Goal: Task Accomplishment & Management: Use online tool/utility

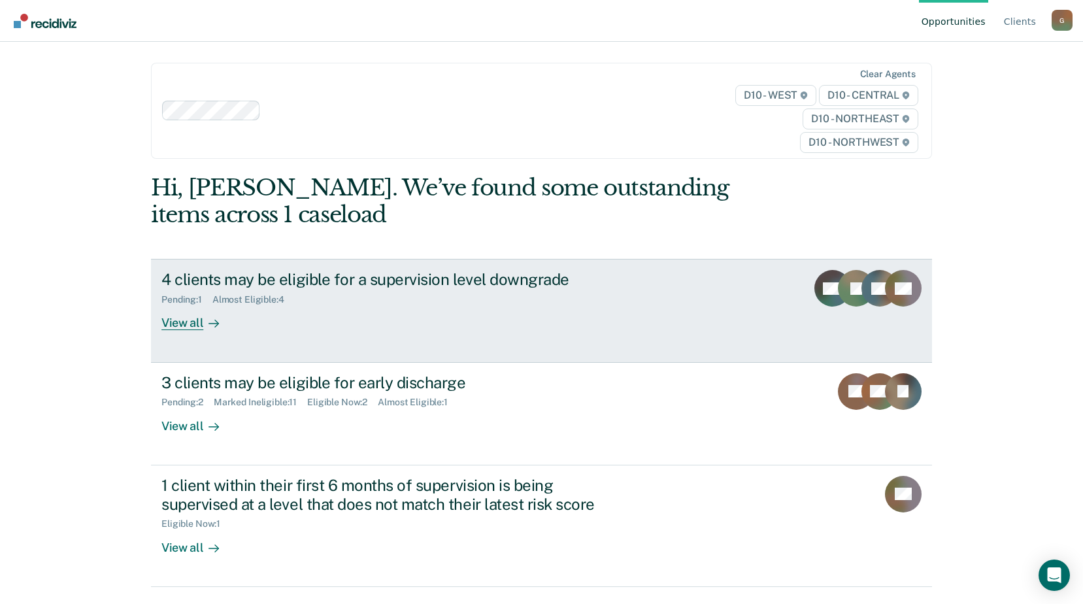
click at [180, 328] on div "View all" at bounding box center [197, 317] width 73 height 25
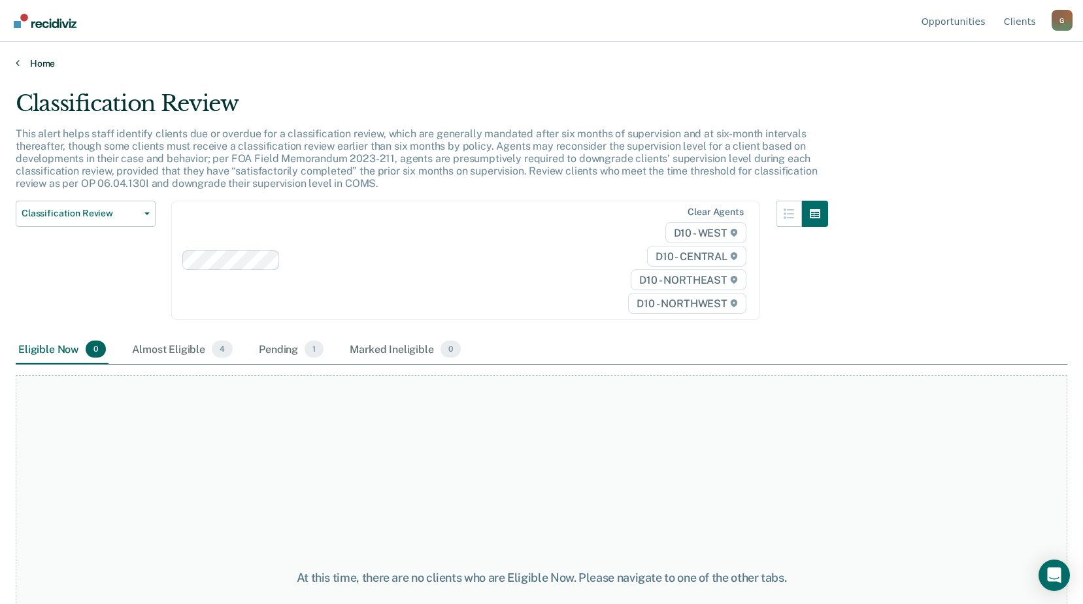
click at [44, 61] on link "Home" at bounding box center [542, 64] width 1052 height 12
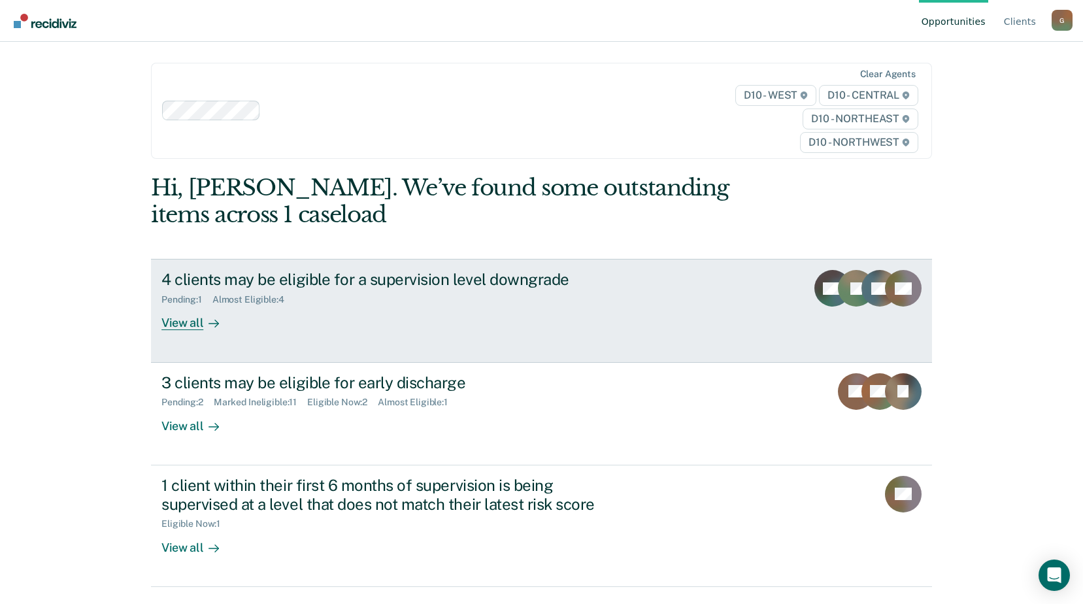
click at [188, 328] on div "View all" at bounding box center [197, 317] width 73 height 25
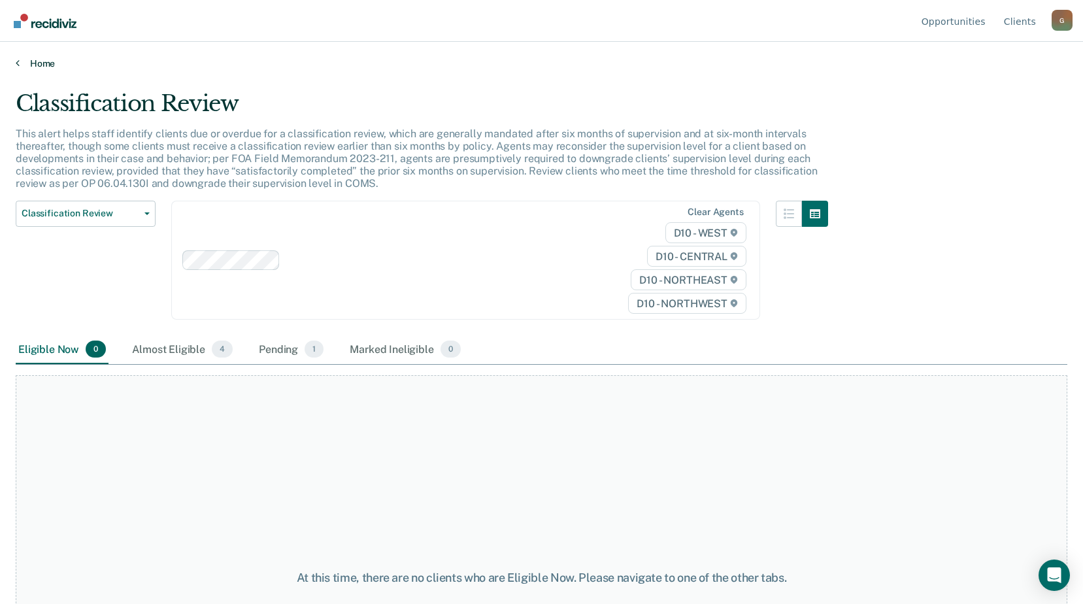
click at [39, 62] on link "Home" at bounding box center [542, 64] width 1052 height 12
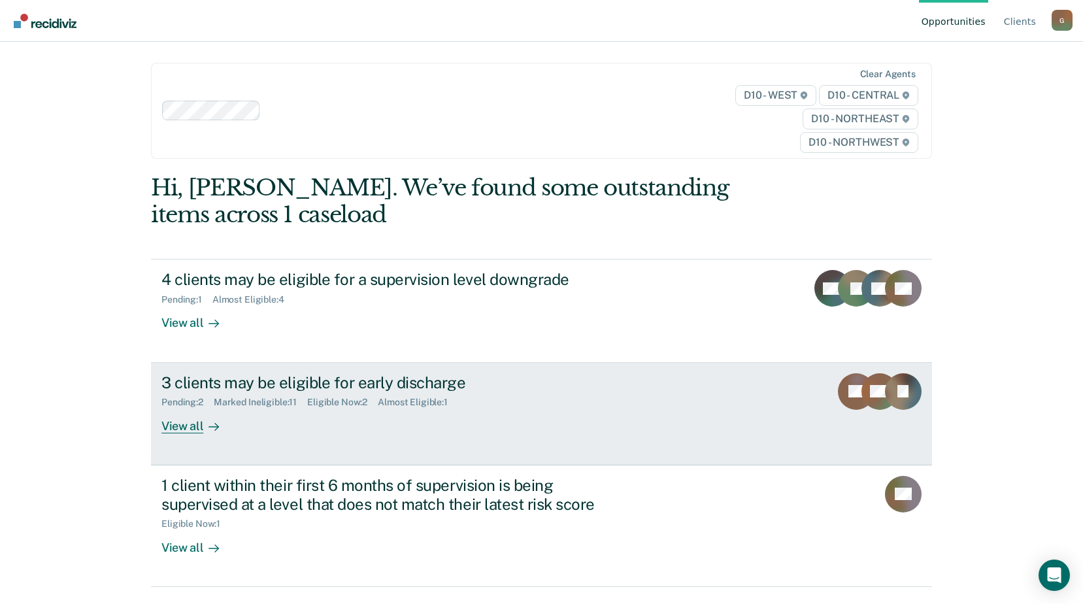
click at [240, 405] on div "Marked Ineligible : 11" at bounding box center [260, 402] width 93 height 11
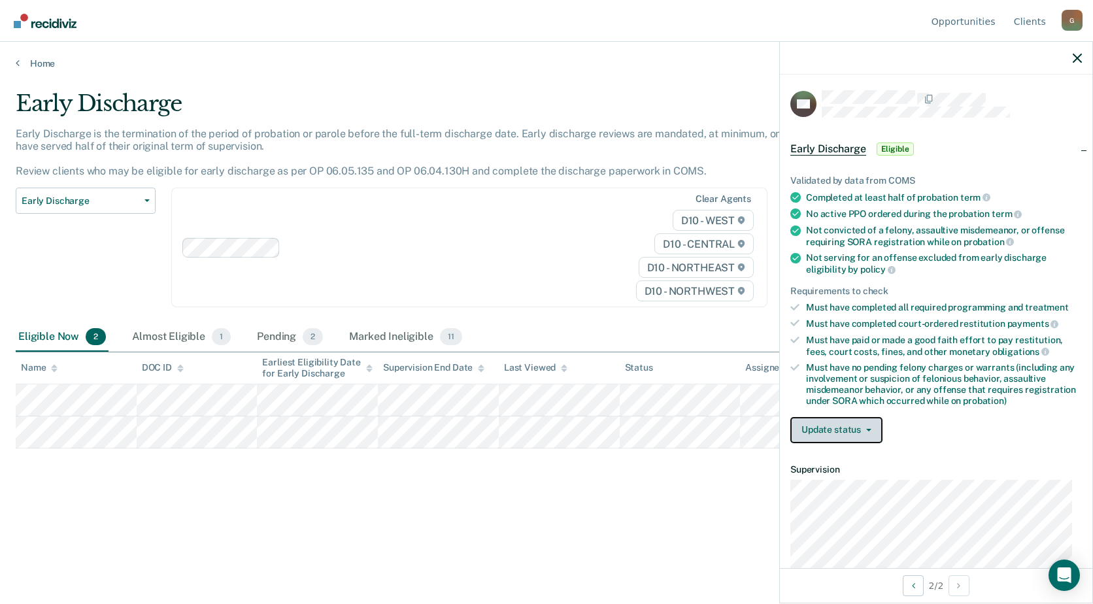
click at [835, 430] on button "Update status" at bounding box center [836, 430] width 92 height 26
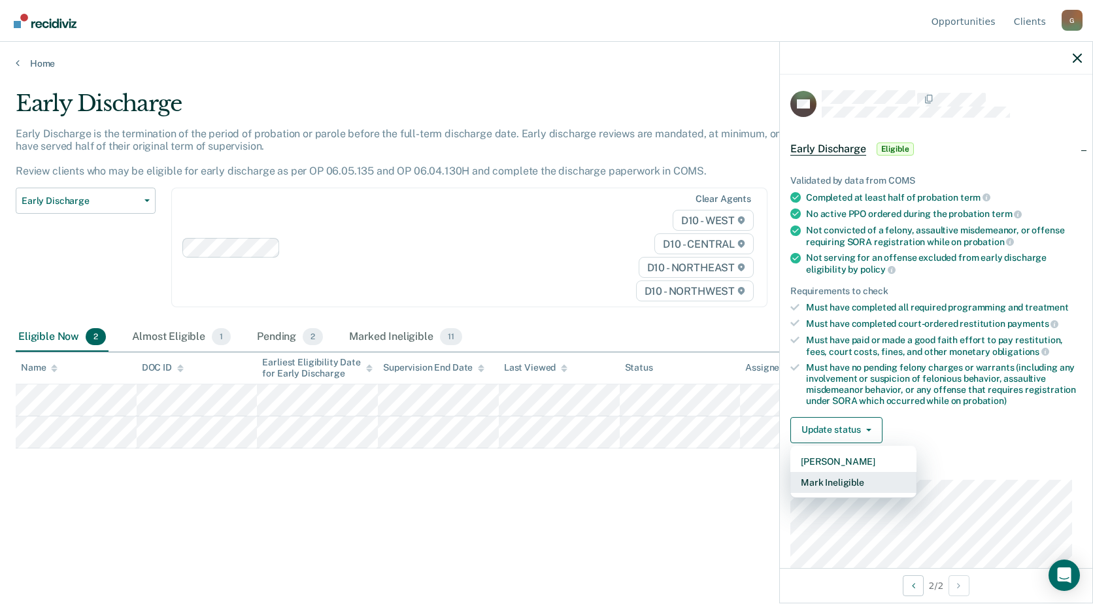
click at [840, 482] on button "Mark Ineligible" at bounding box center [853, 482] width 126 height 21
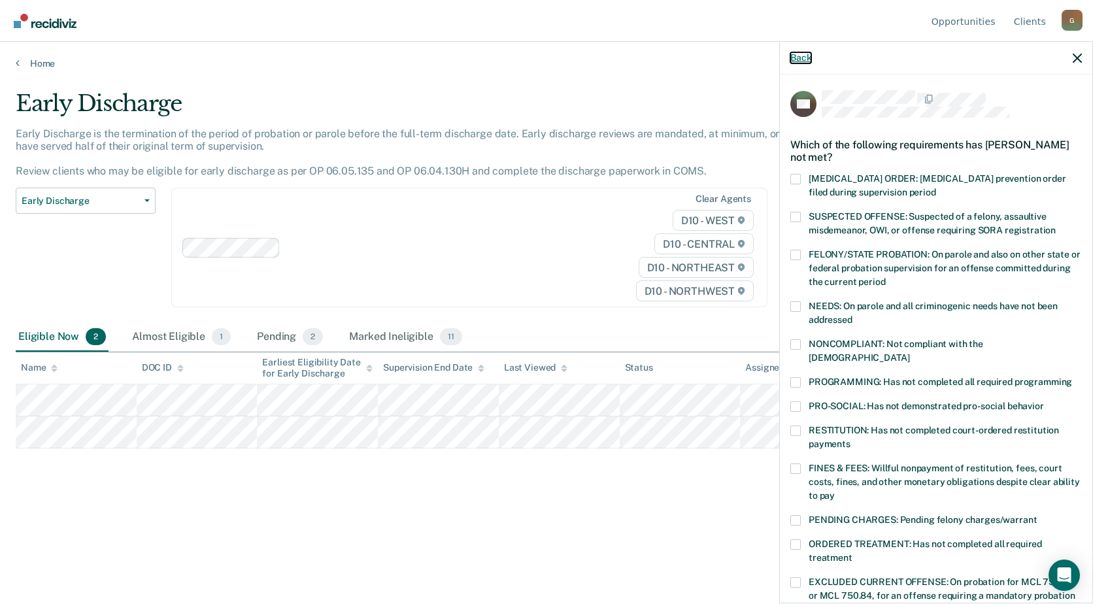
click at [799, 56] on button "Back" at bounding box center [800, 57] width 21 height 11
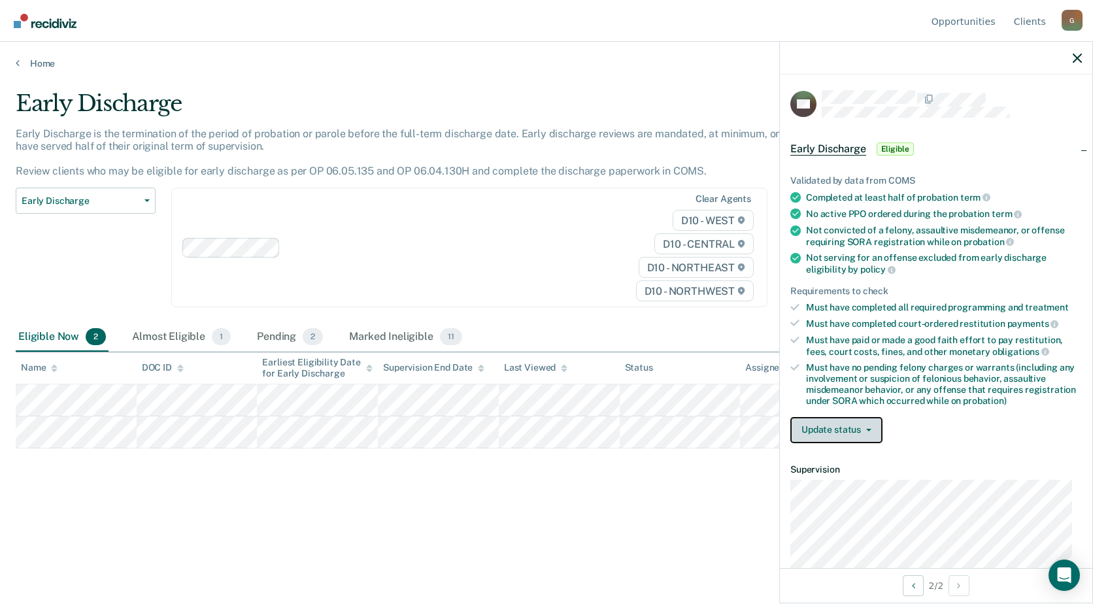
click at [837, 426] on button "Update status" at bounding box center [836, 430] width 92 height 26
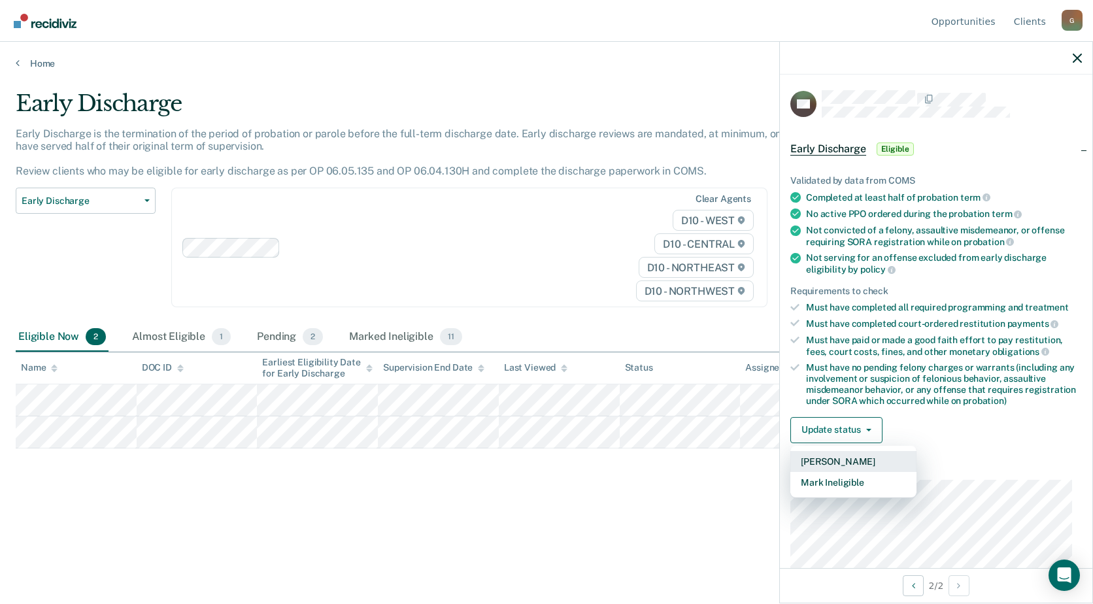
click at [837, 462] on button "[PERSON_NAME]" at bounding box center [853, 461] width 126 height 21
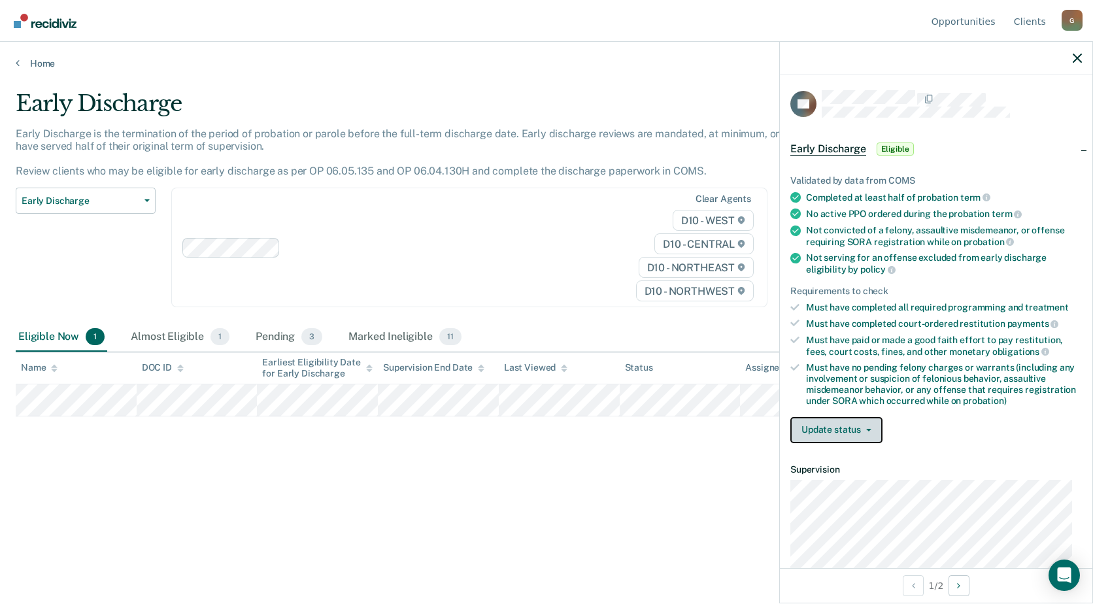
click at [835, 428] on button "Update status" at bounding box center [836, 430] width 92 height 26
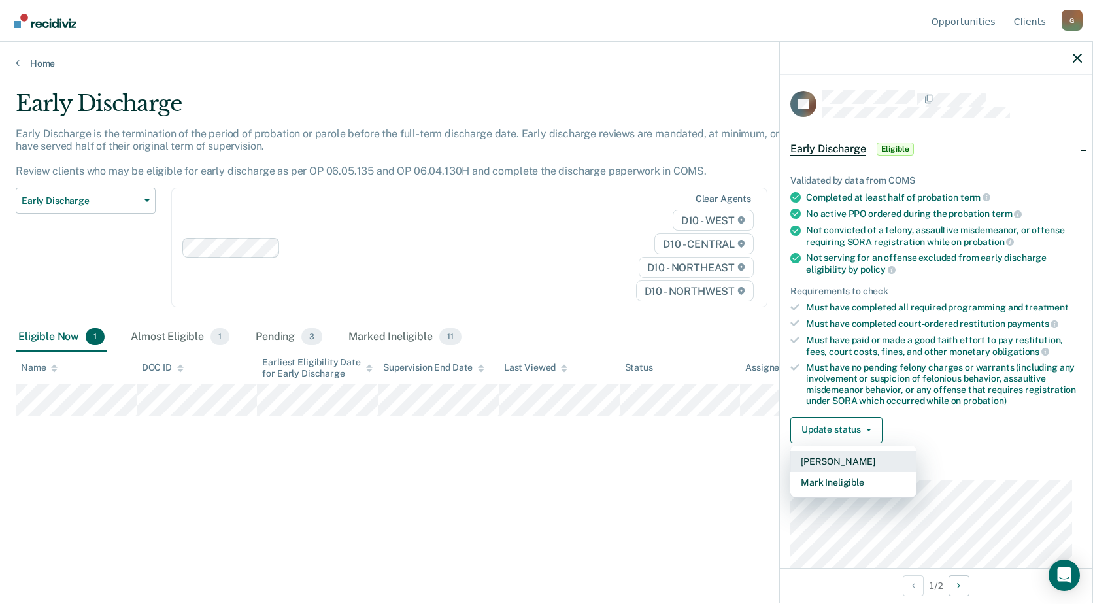
click at [834, 458] on button "[PERSON_NAME]" at bounding box center [853, 461] width 126 height 21
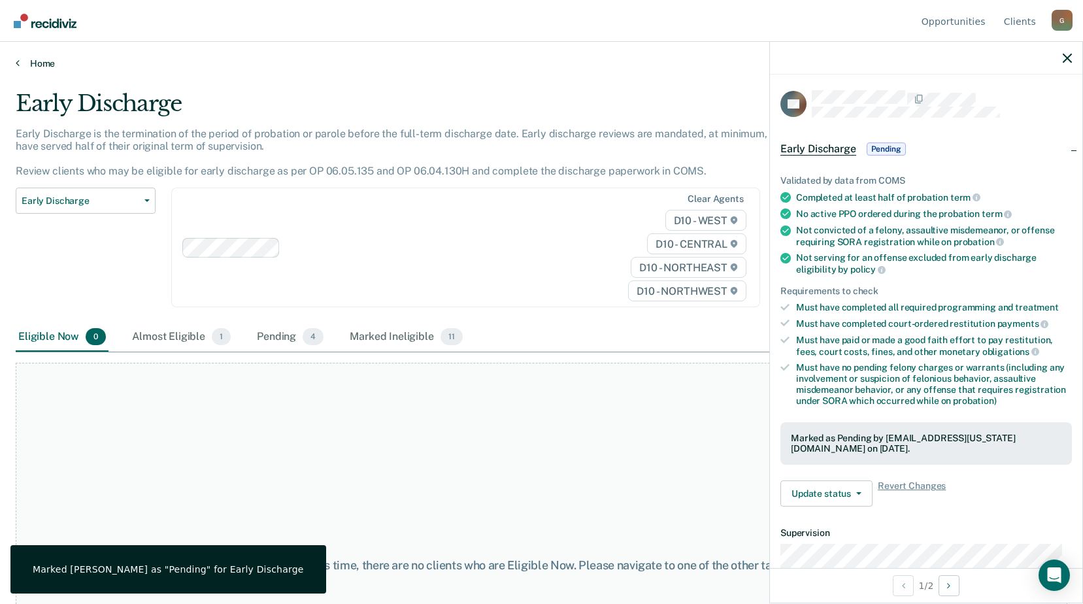
click at [37, 63] on link "Home" at bounding box center [542, 64] width 1052 height 12
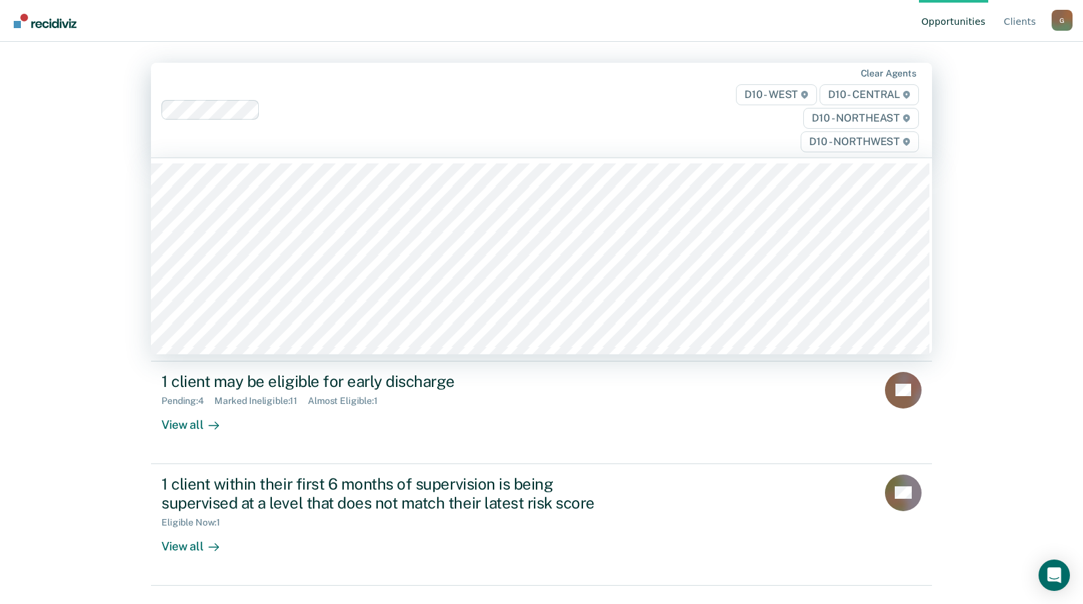
click at [84, 131] on div "Opportunities Client s [EMAIL_ADDRESS][US_STATE][DOMAIN_NAME] G Profile How it …" at bounding box center [541, 302] width 1083 height 604
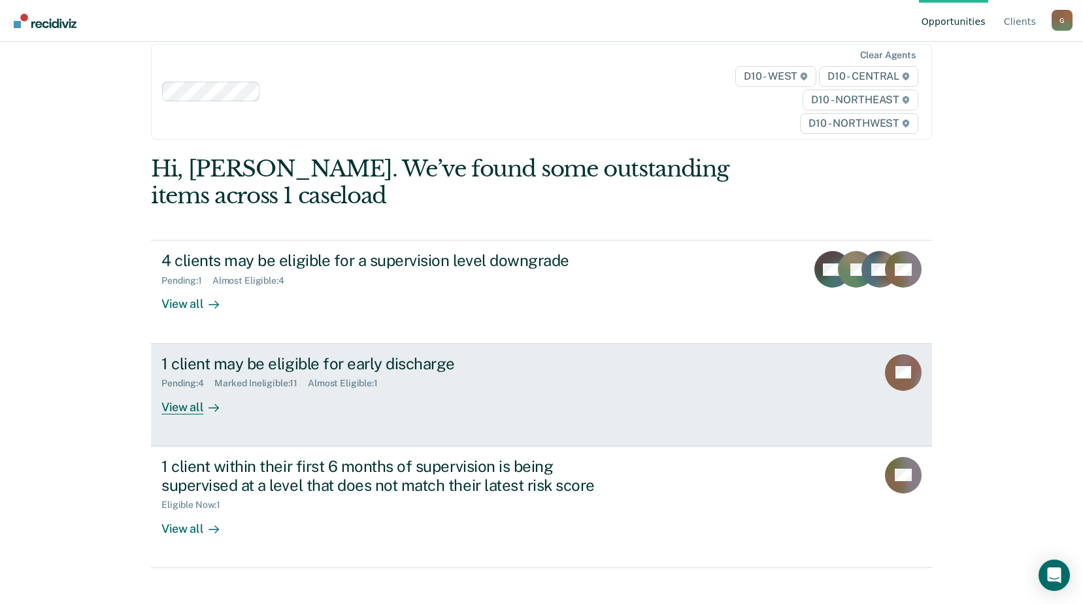
scroll to position [28, 0]
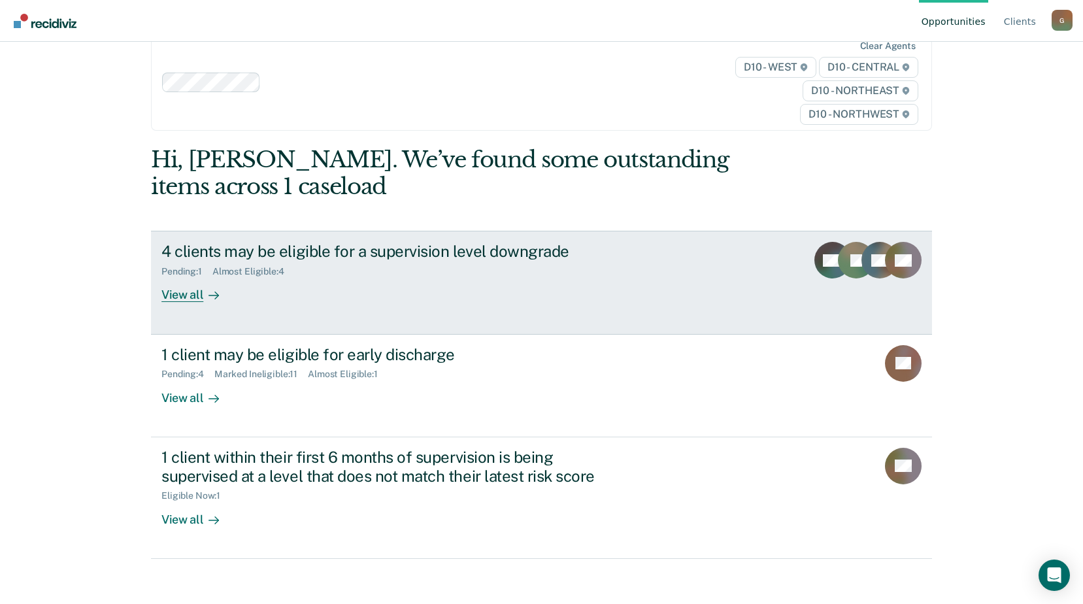
click at [164, 292] on div "View all" at bounding box center [197, 289] width 73 height 25
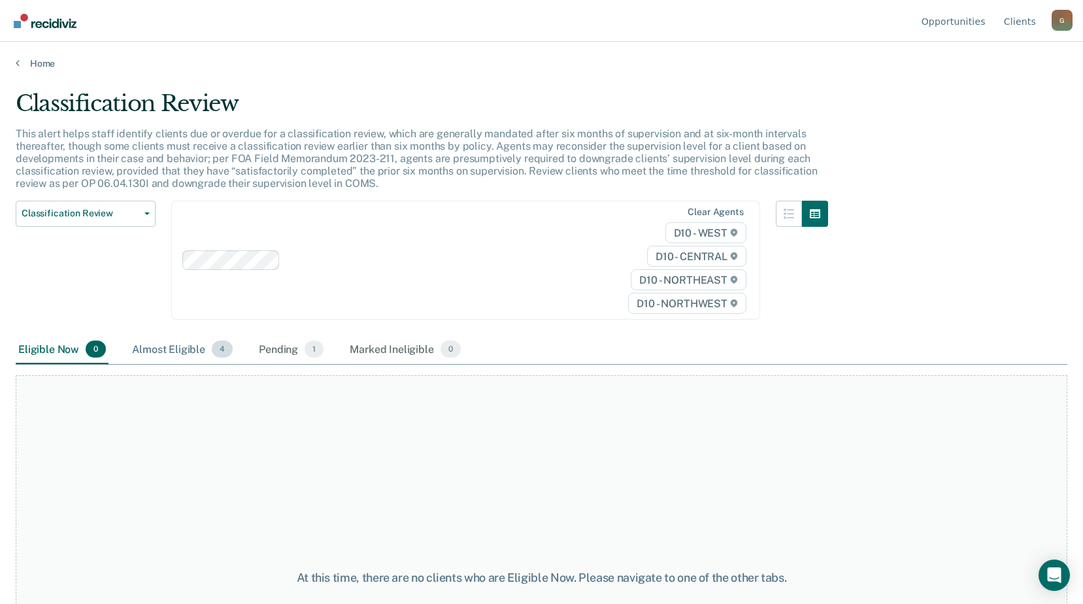
click at [172, 351] on div "Almost Eligible 4" at bounding box center [182, 349] width 106 height 29
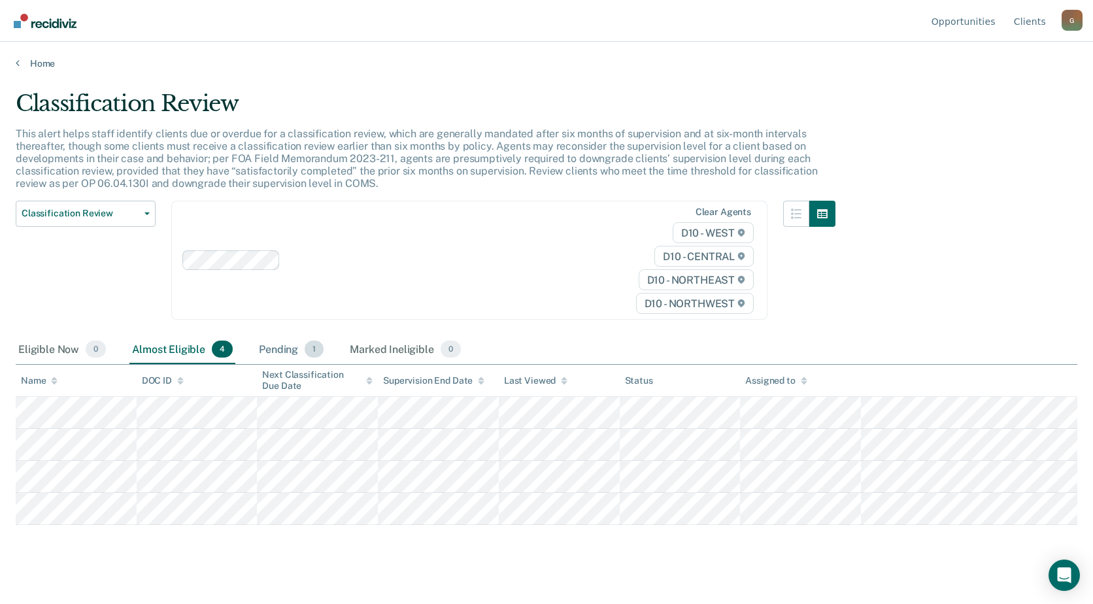
click at [280, 348] on div "Pending 1" at bounding box center [291, 349] width 70 height 29
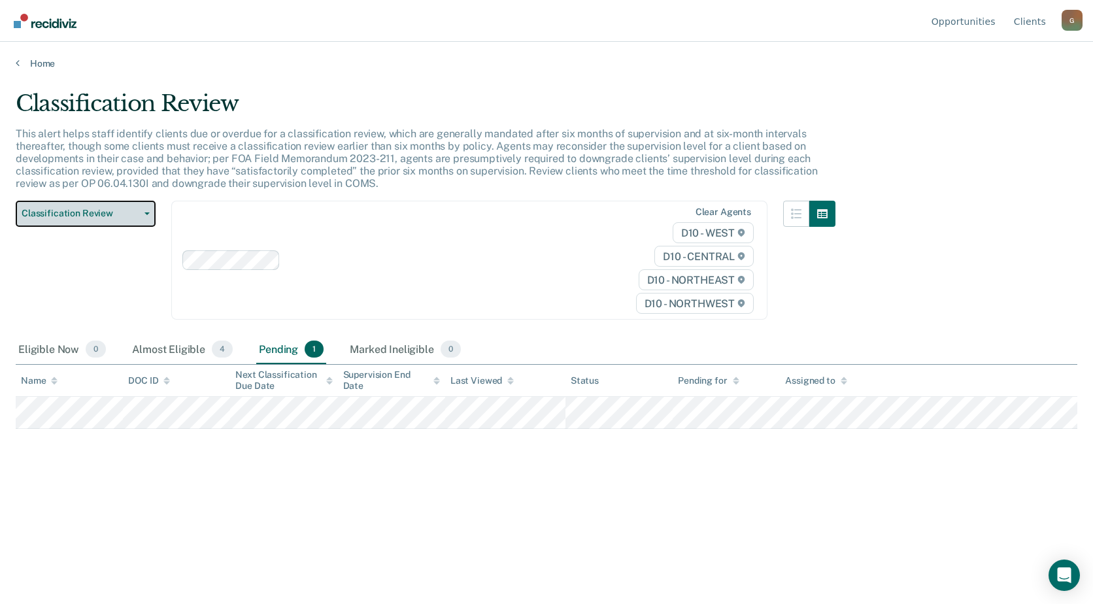
click at [72, 208] on span "Classification Review" at bounding box center [81, 213] width 118 height 11
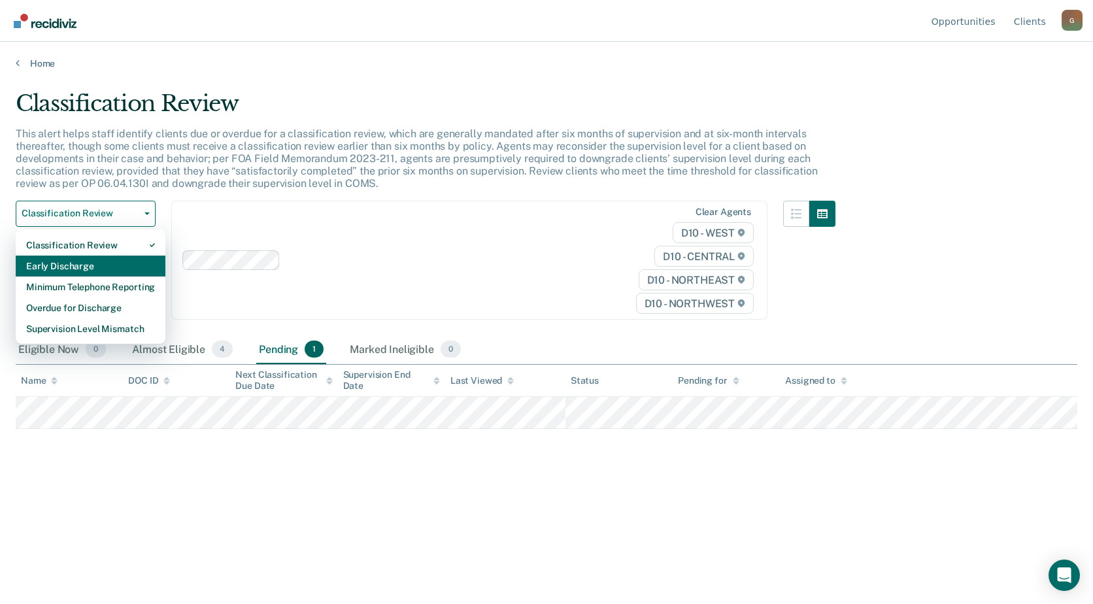
click at [75, 269] on div "Early Discharge" at bounding box center [90, 266] width 129 height 21
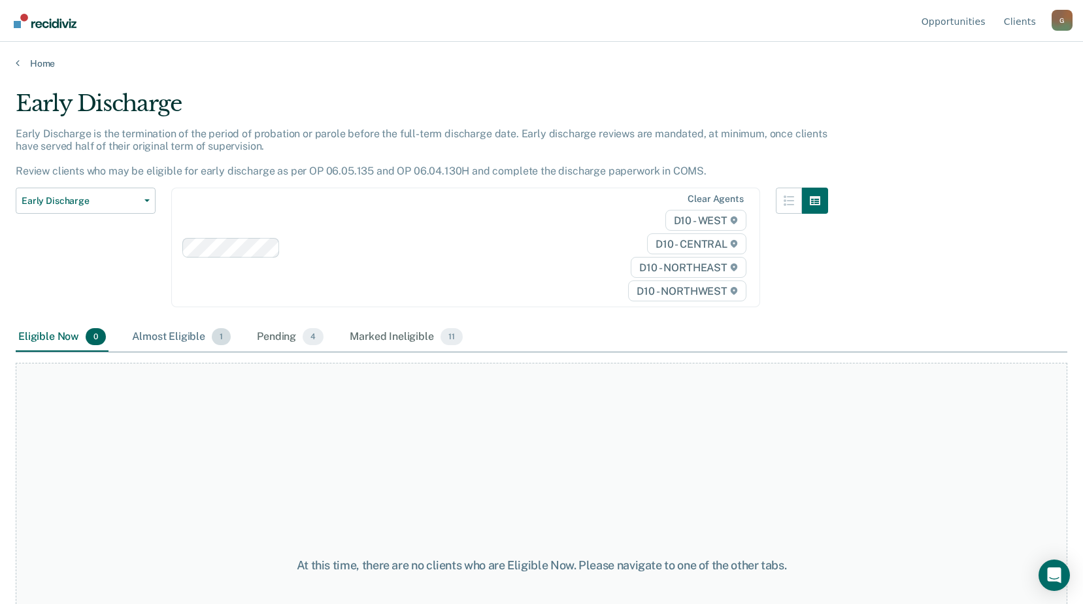
click at [167, 343] on div "Almost Eligible 1" at bounding box center [181, 337] width 104 height 29
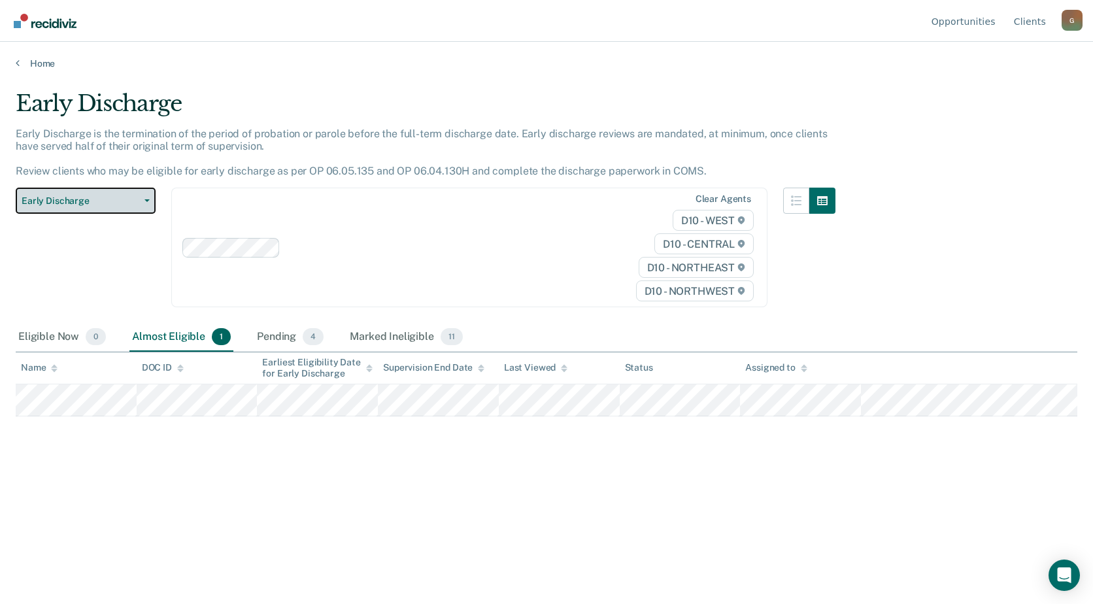
click at [75, 205] on span "Early Discharge" at bounding box center [81, 200] width 118 height 11
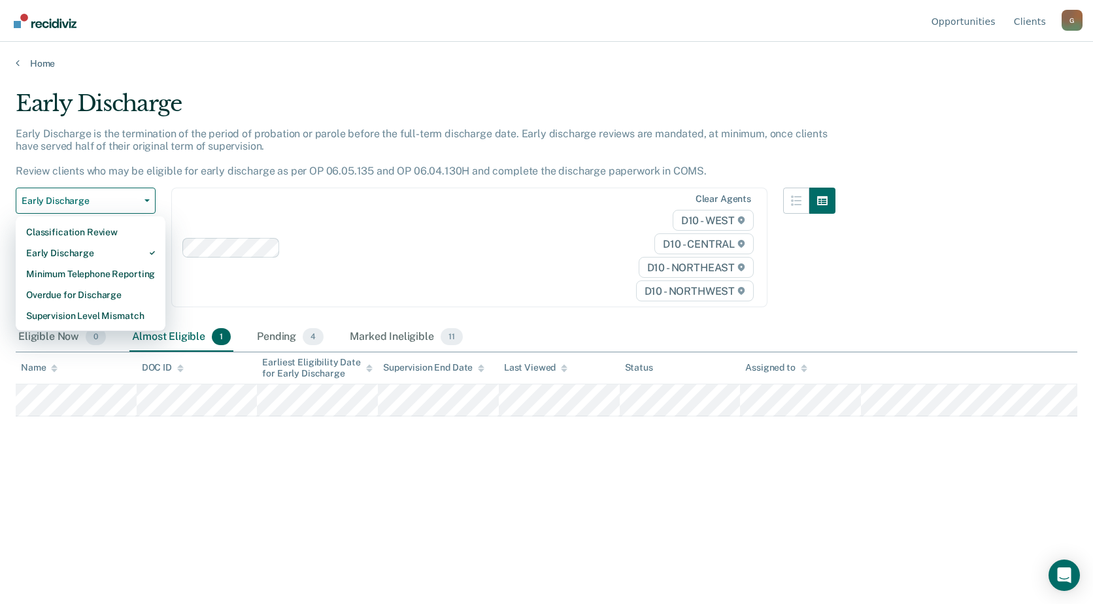
click at [118, 485] on div "Early Discharge Early Discharge is the termination of the period of probation o…" at bounding box center [547, 298] width 1062 height 416
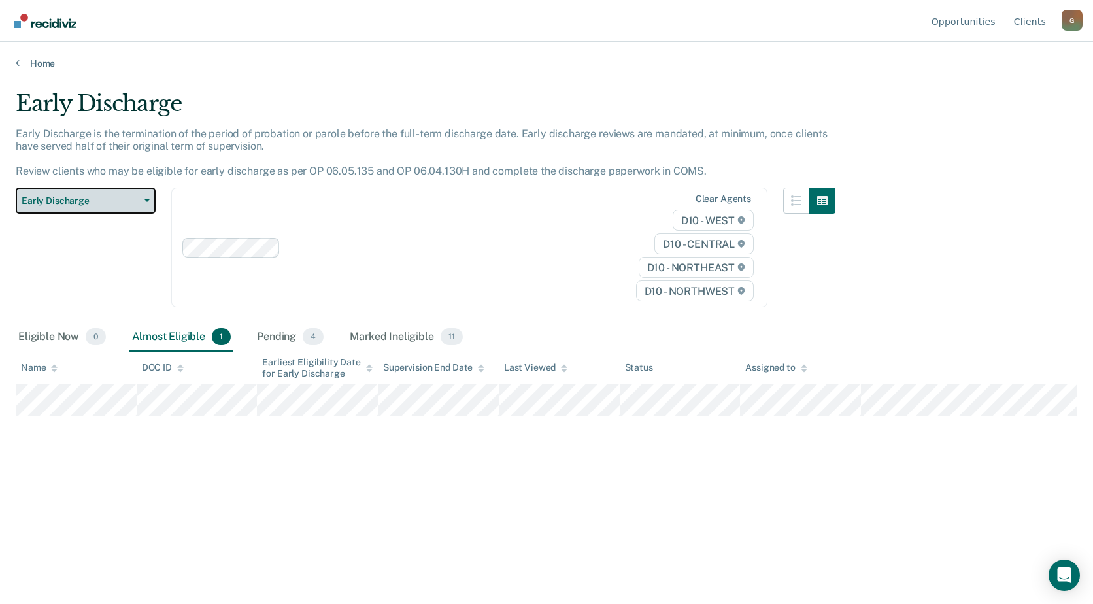
click at [71, 205] on span "Early Discharge" at bounding box center [81, 200] width 118 height 11
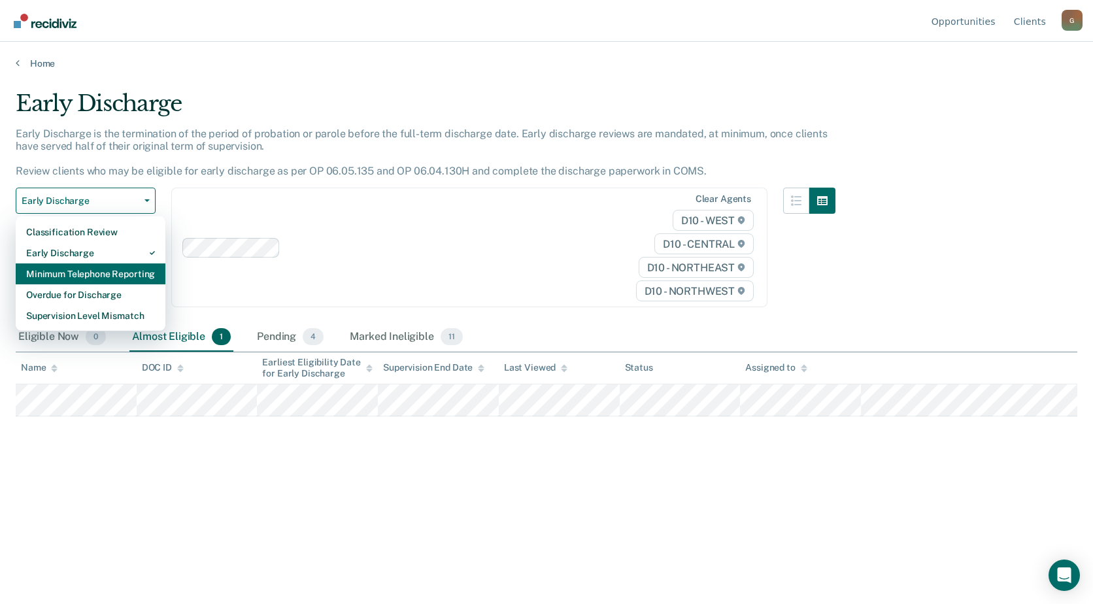
click at [61, 275] on div "Minimum Telephone Reporting" at bounding box center [90, 273] width 129 height 21
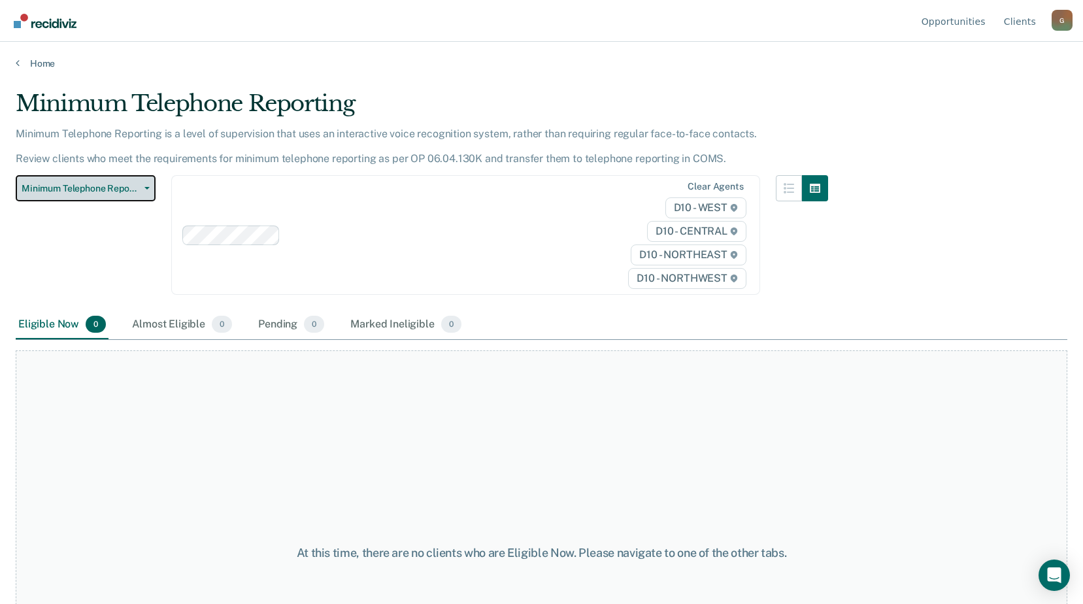
click at [95, 190] on span "Minimum Telephone Reporting" at bounding box center [81, 188] width 118 height 11
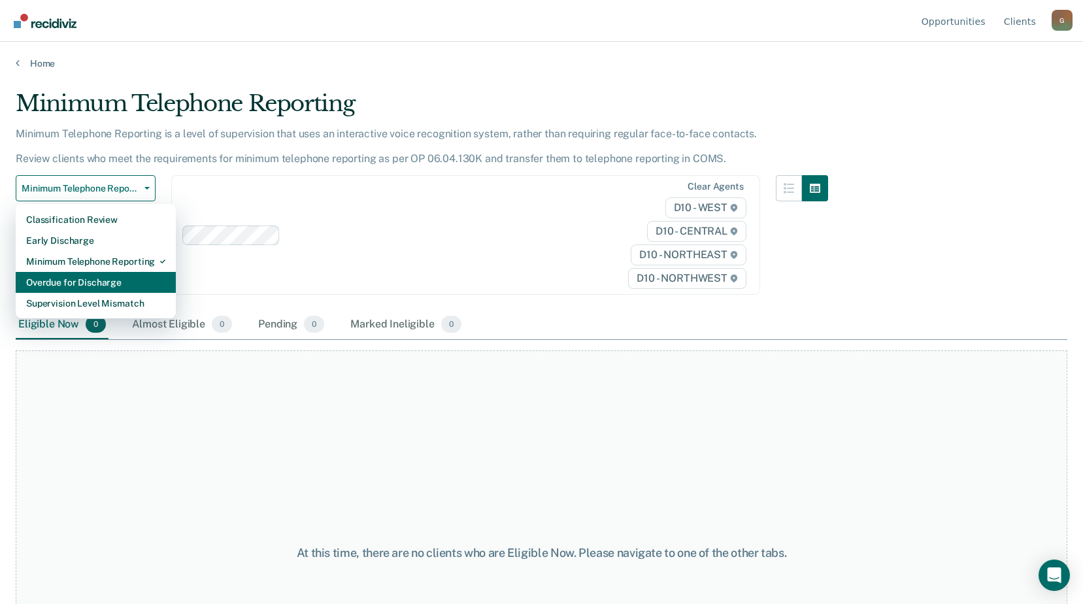
click at [92, 284] on div "Overdue for Discharge" at bounding box center [95, 282] width 139 height 21
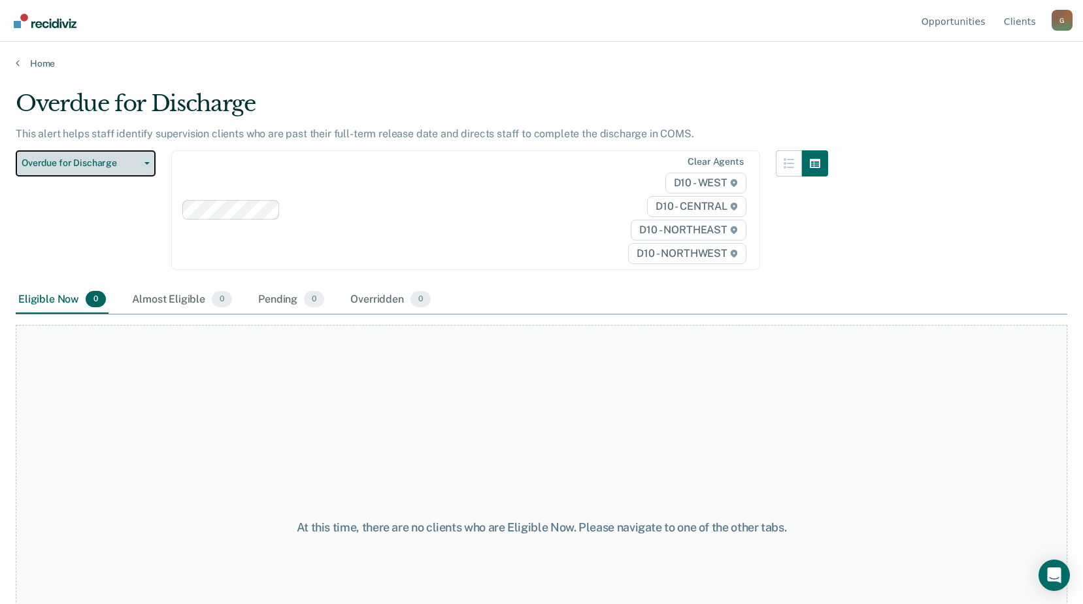
click at [100, 163] on span "Overdue for Discharge" at bounding box center [81, 163] width 118 height 11
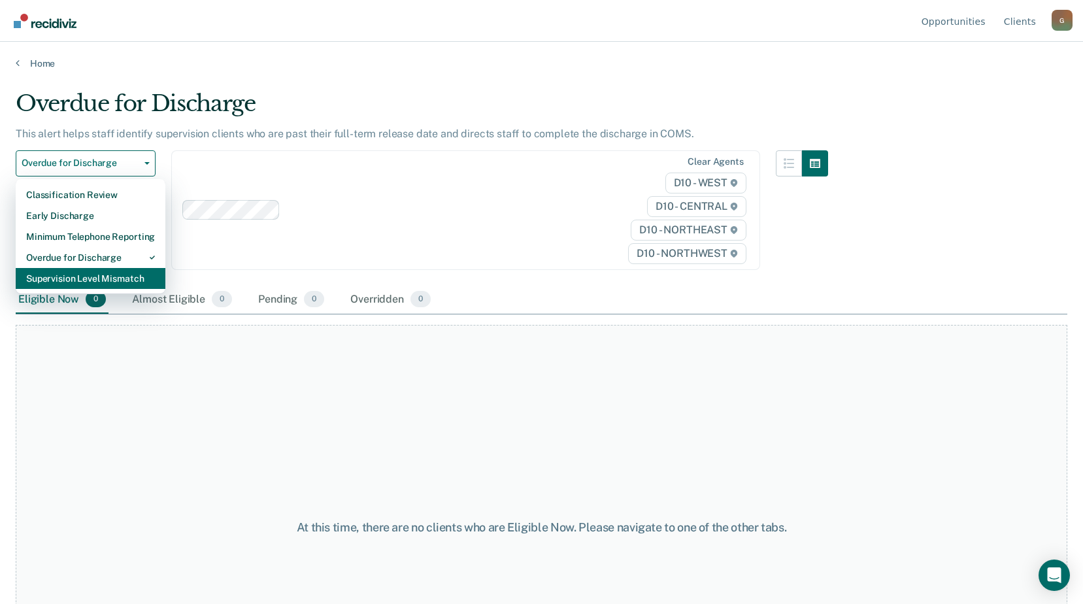
click at [67, 275] on div "Supervision Level Mismatch" at bounding box center [90, 278] width 129 height 21
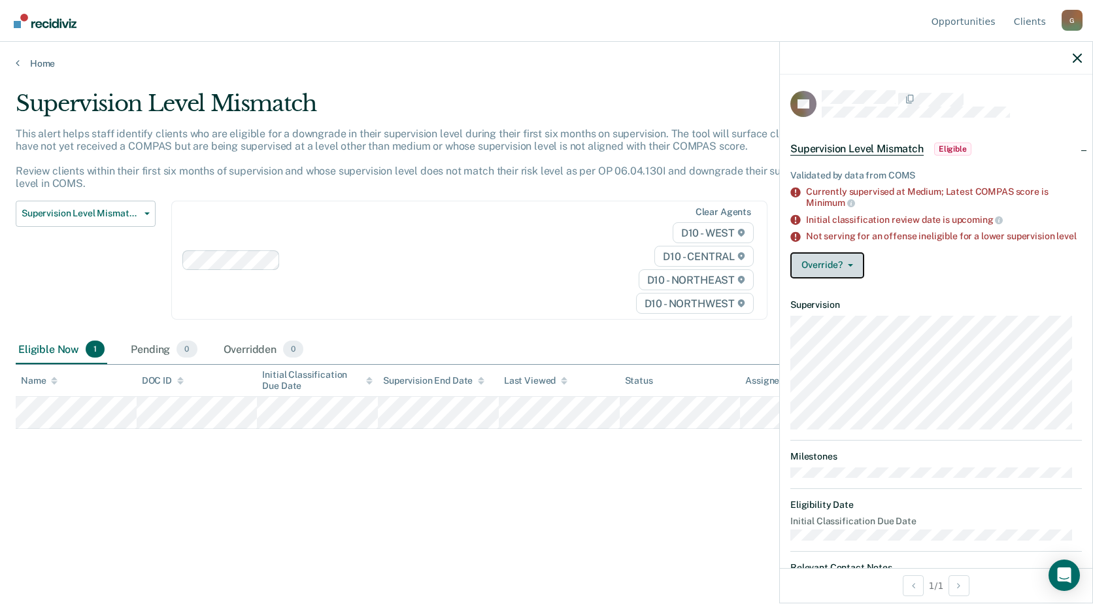
click at [830, 273] on button "Override?" at bounding box center [827, 265] width 74 height 26
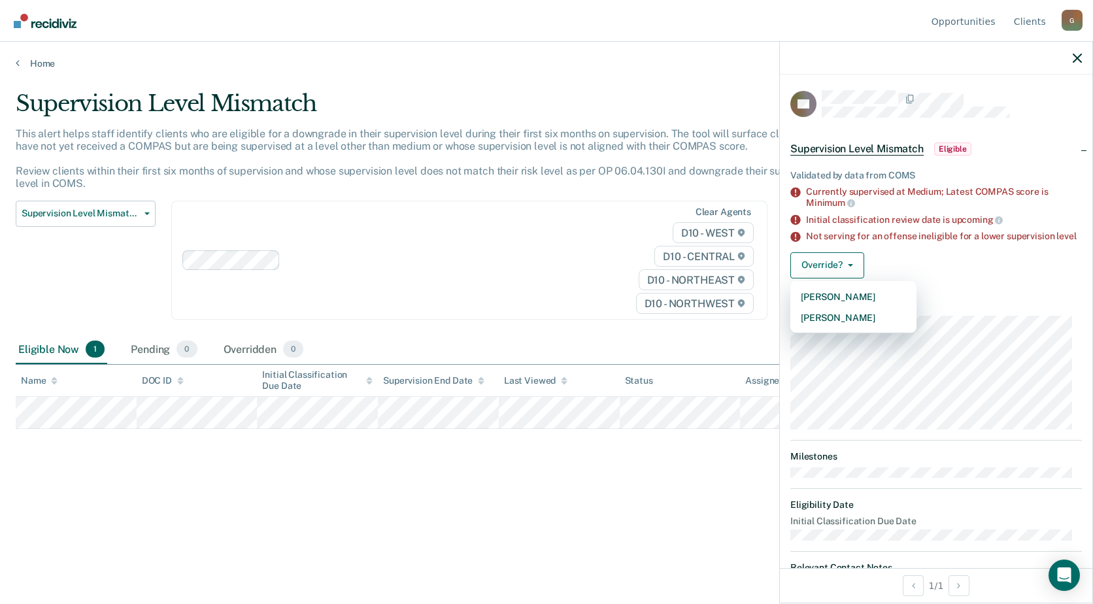
click at [963, 278] on div "Override? [PERSON_NAME] Mark Overridden" at bounding box center [936, 265] width 292 height 26
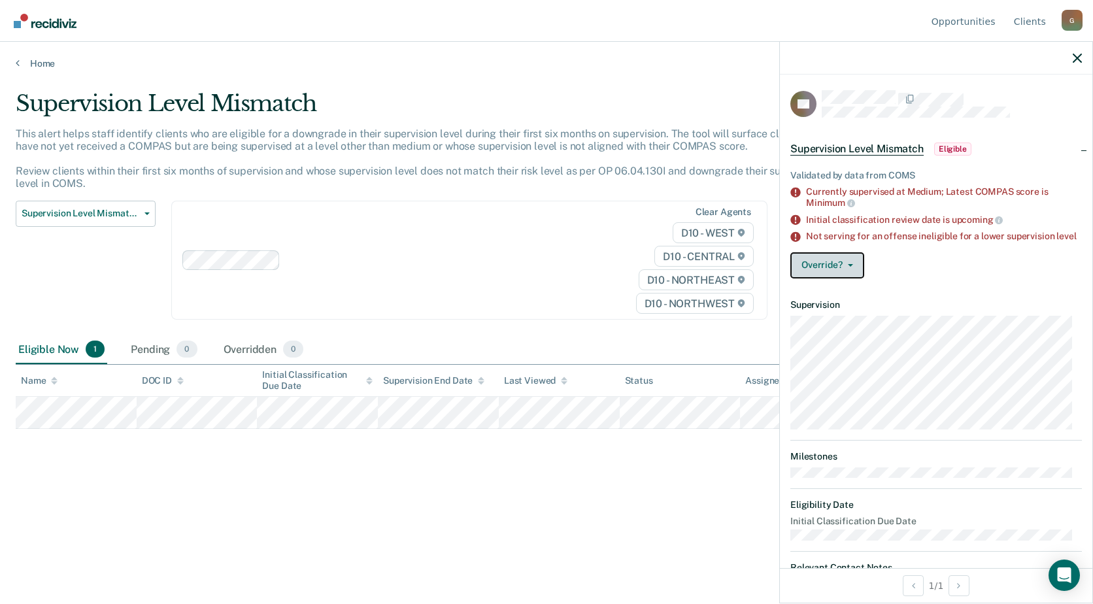
click at [820, 278] on button "Override?" at bounding box center [827, 265] width 74 height 26
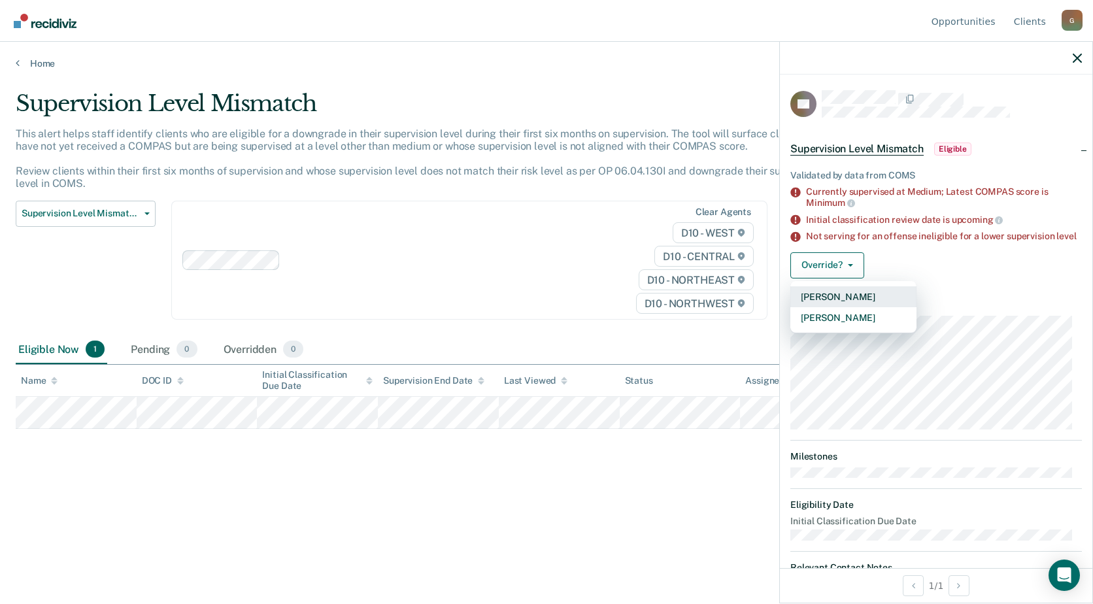
click at [845, 305] on button "[PERSON_NAME]" at bounding box center [853, 296] width 126 height 21
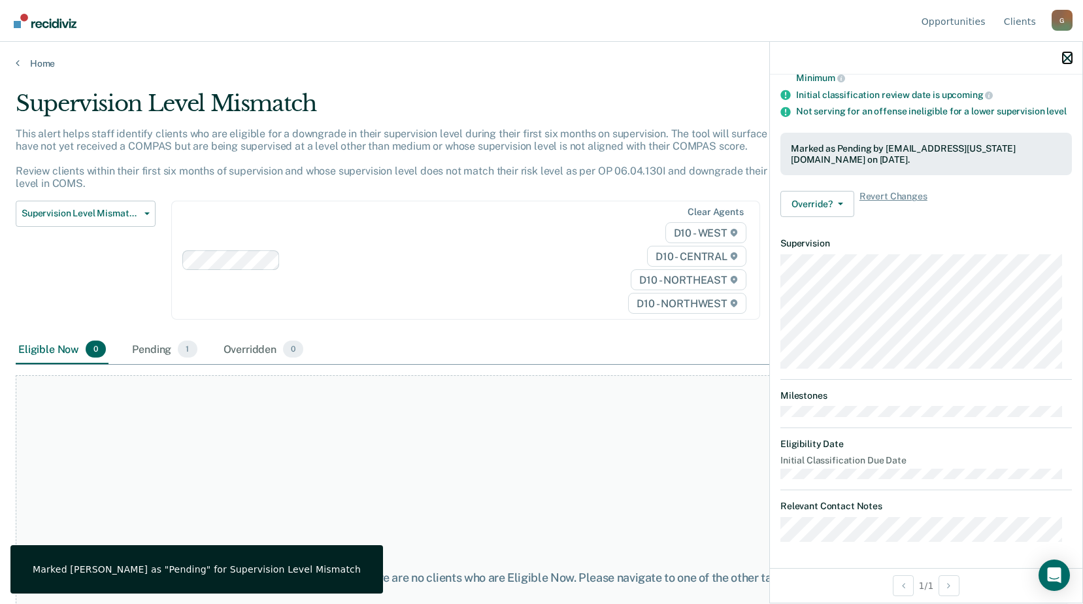
click at [1070, 57] on icon "button" at bounding box center [1067, 58] width 9 height 9
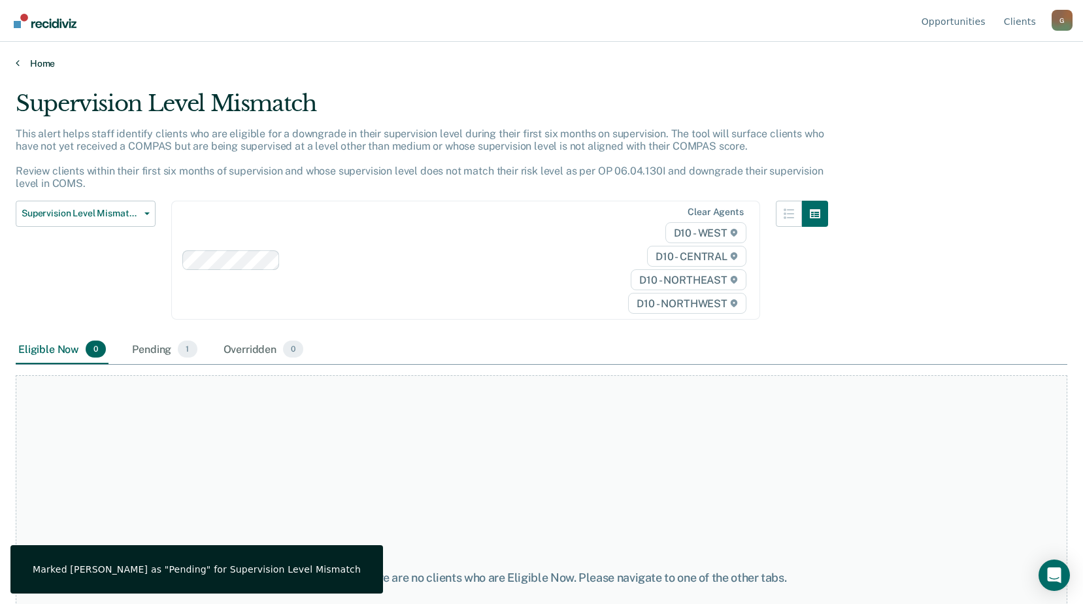
click at [33, 58] on link "Home" at bounding box center [542, 64] width 1052 height 12
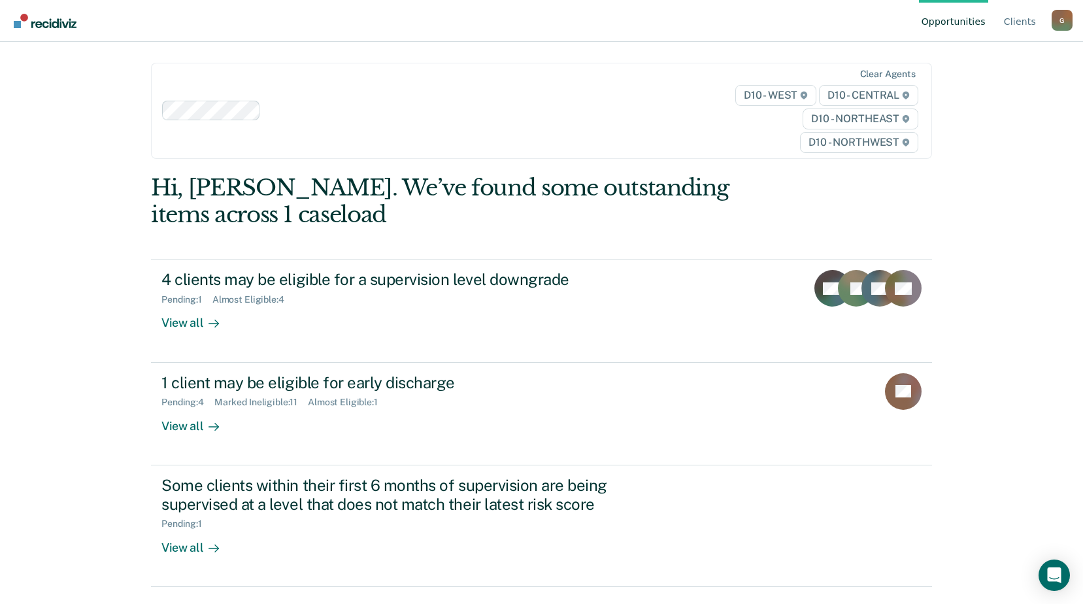
click at [1064, 18] on div "G" at bounding box center [1062, 20] width 21 height 21
click at [986, 105] on link "Log Out" at bounding box center [1010, 102] width 84 height 11
